Goal: Task Accomplishment & Management: Use online tool/utility

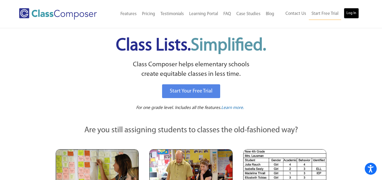
click at [353, 11] on link "Log In" at bounding box center [351, 13] width 15 height 11
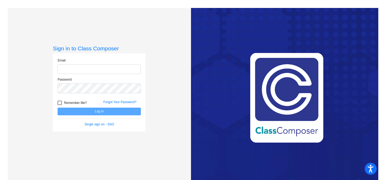
type input "[PERSON_NAME][EMAIL_ADDRESS][DOMAIN_NAME]"
click at [67, 114] on button "Log In" at bounding box center [99, 112] width 83 height 8
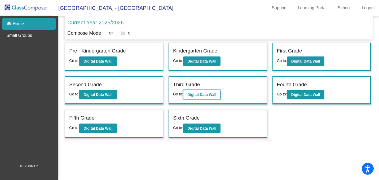
click at [194, 92] on button "Digital Data Wall" at bounding box center [201, 95] width 37 height 10
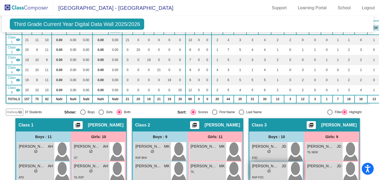
scroll to position [52, 2]
